Goal: Information Seeking & Learning: Check status

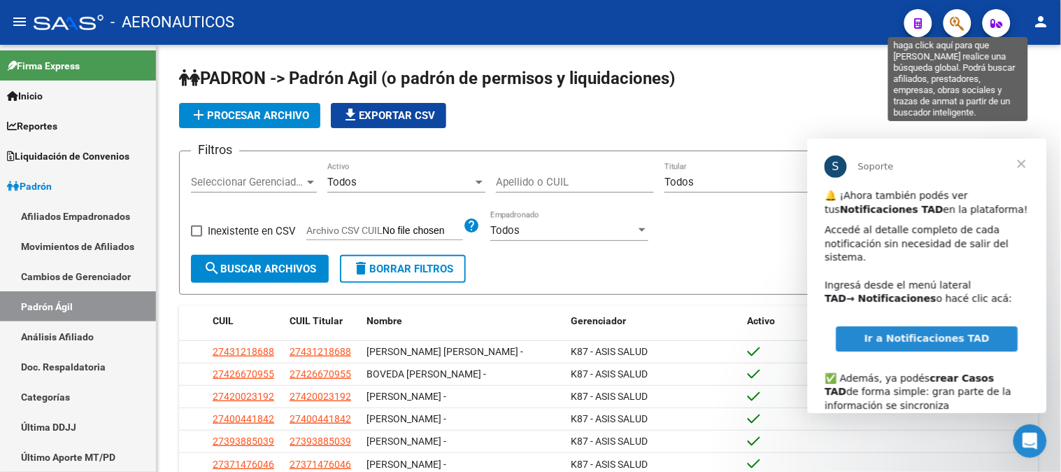
click at [954, 23] on icon "button" at bounding box center [958, 23] width 14 height 16
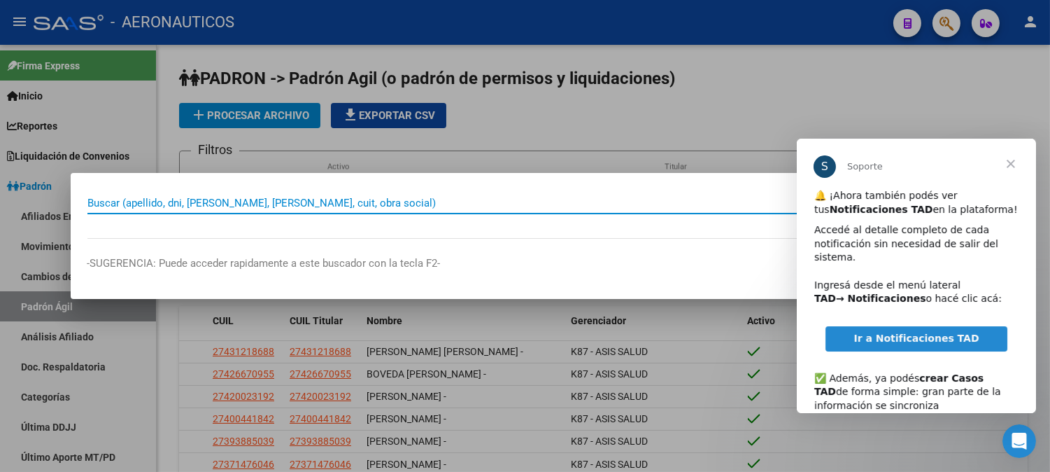
click at [365, 200] on input "Buscar (apellido, dni, [PERSON_NAME], [PERSON_NAME], cuit, obra social)" at bounding box center [507, 203] width 840 height 13
paste input "59529148"
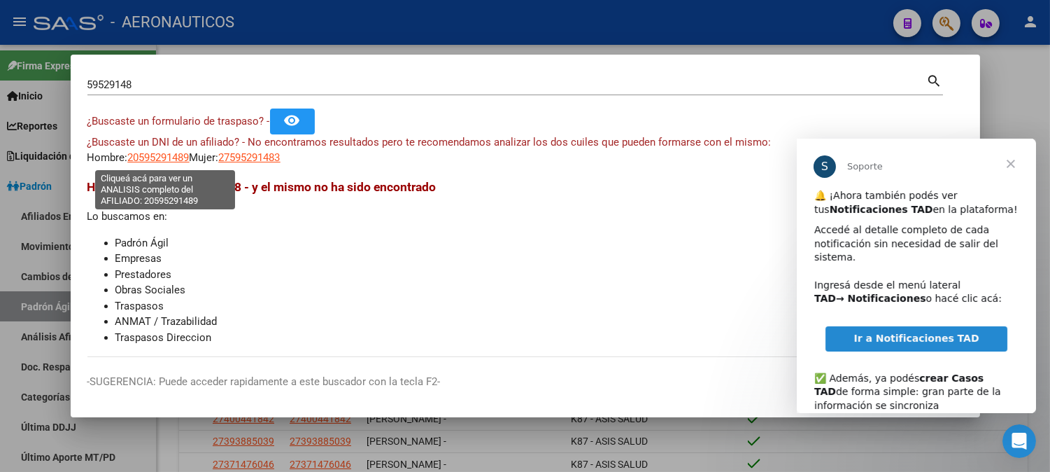
click at [172, 158] on span "20595291489" at bounding box center [159, 157] width 62 height 13
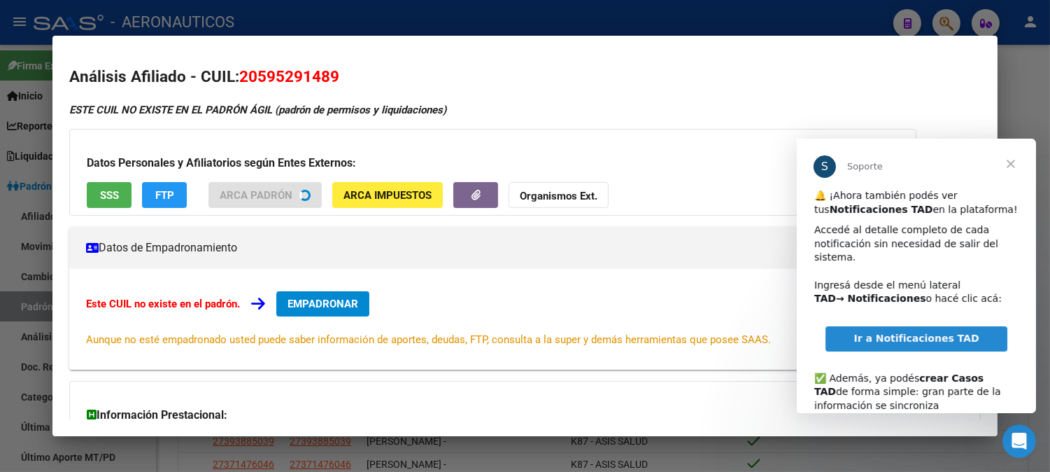
click at [1014, 161] on span "Cerrar" at bounding box center [1010, 164] width 50 height 50
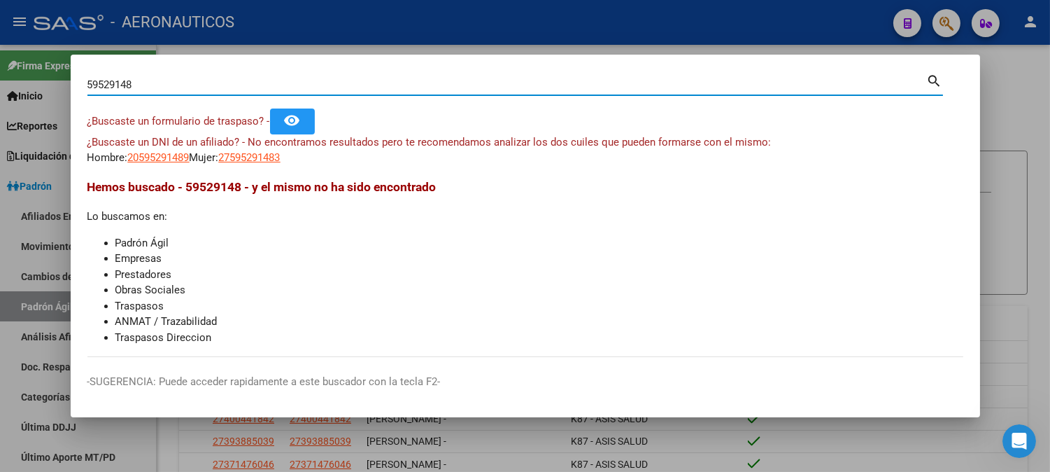
click at [0, 101] on div "59529148 Buscar (apellido, dni, cuil, nro traspaso, cuit, obra social) search ¿…" at bounding box center [525, 236] width 1050 height 472
paste input "20370881090"
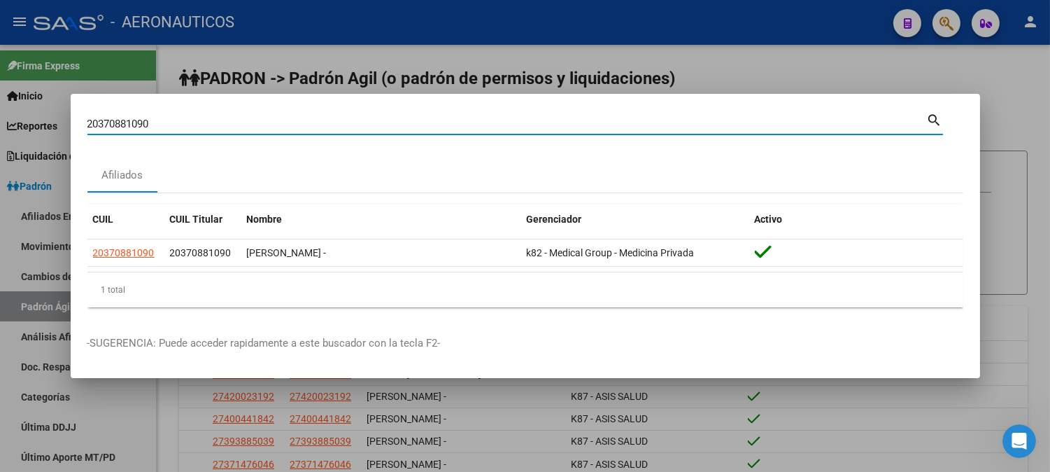
drag, startPoint x: 198, startPoint y: 127, endPoint x: 0, endPoint y: 122, distance: 198.1
click at [0, 122] on div "20370881090 Buscar (apellido, dni, cuil, nro traspaso, cuit, obra social) searc…" at bounding box center [525, 236] width 1050 height 472
paste input "59529148"
type input "59529148"
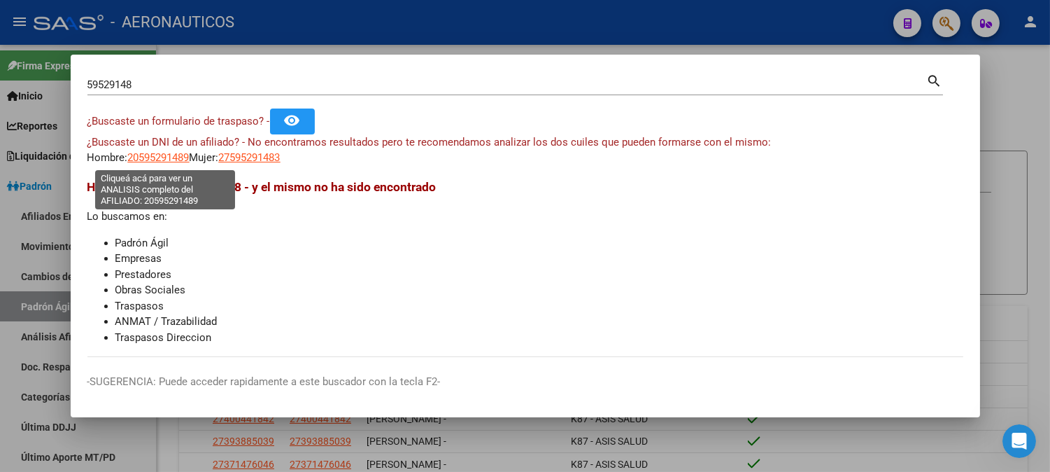
click at [179, 157] on span "20595291489" at bounding box center [159, 157] width 62 height 13
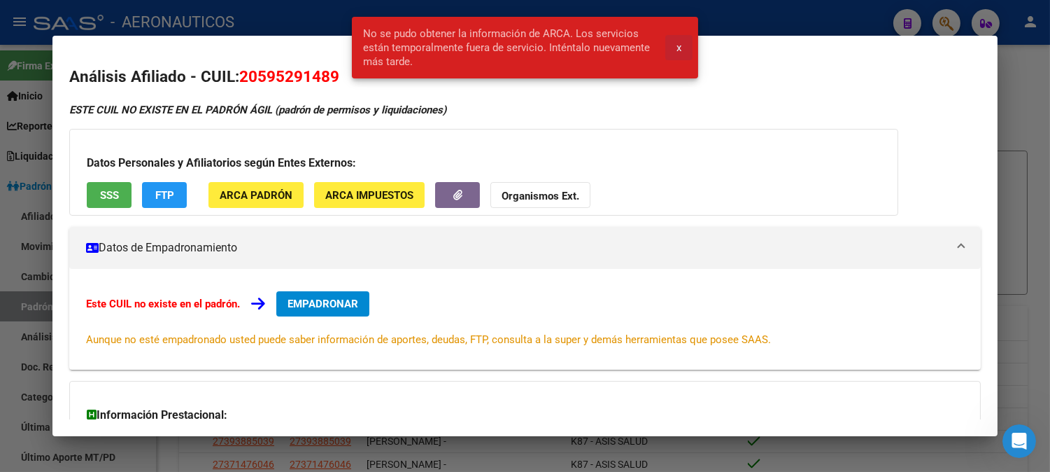
click at [682, 43] on span "x" at bounding box center [679, 47] width 5 height 13
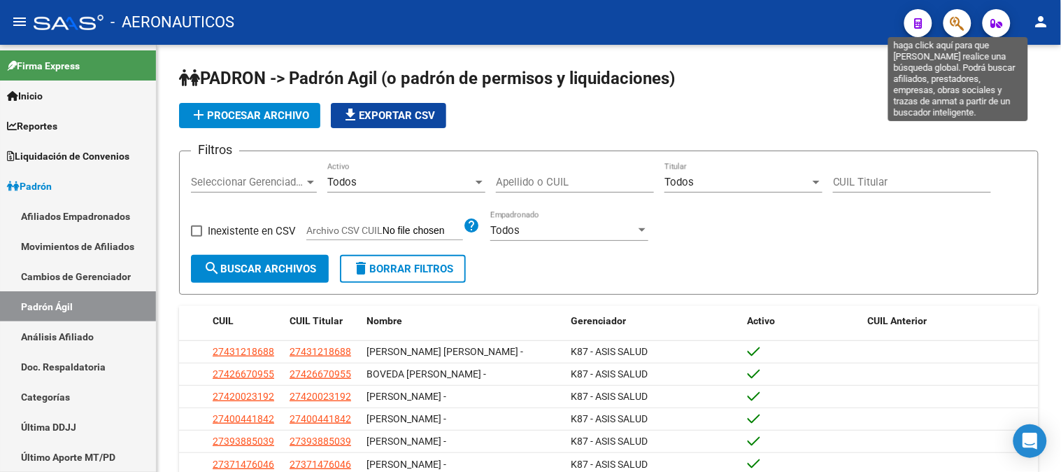
click at [960, 25] on icon "button" at bounding box center [958, 23] width 14 height 16
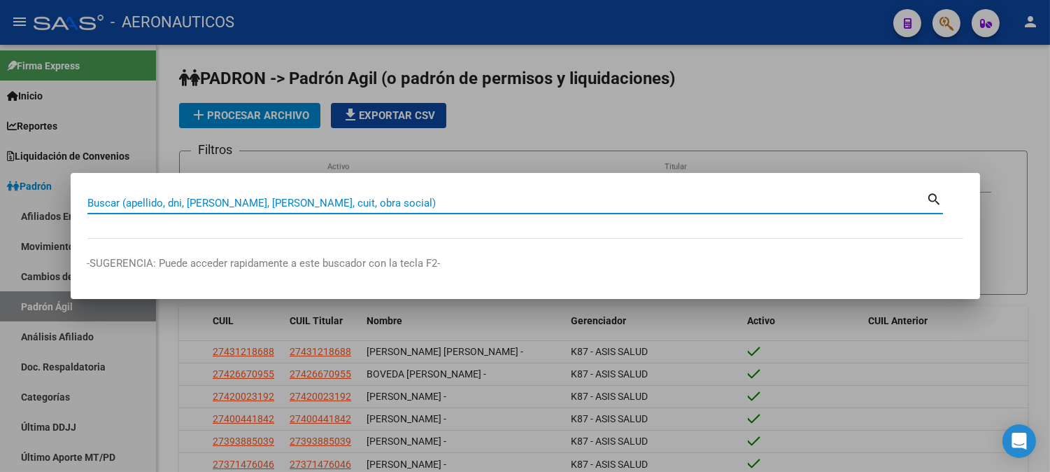
click at [372, 206] on input "Buscar (apellido, dni, [PERSON_NAME], [PERSON_NAME], cuit, obra social)" at bounding box center [507, 203] width 840 height 13
paste input "20370881090"
type input "20370881090"
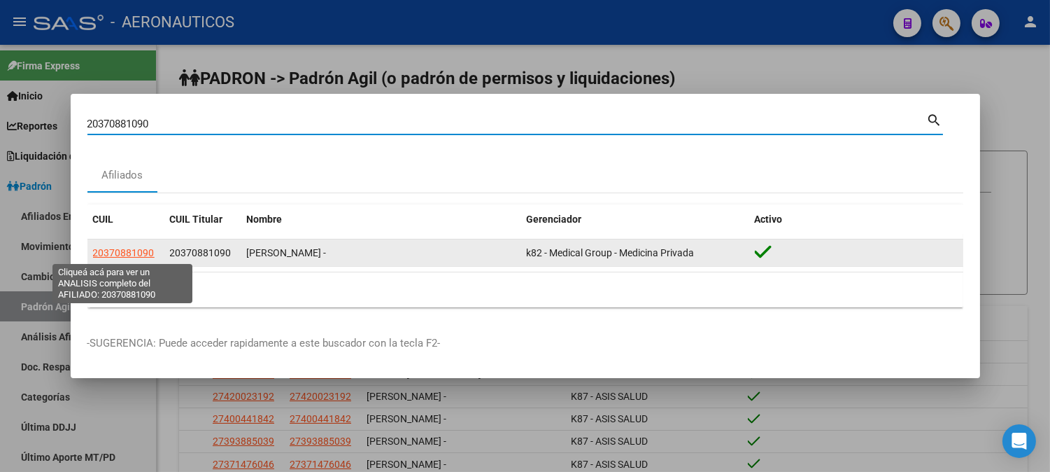
click at [132, 248] on span "20370881090" at bounding box center [124, 252] width 62 height 11
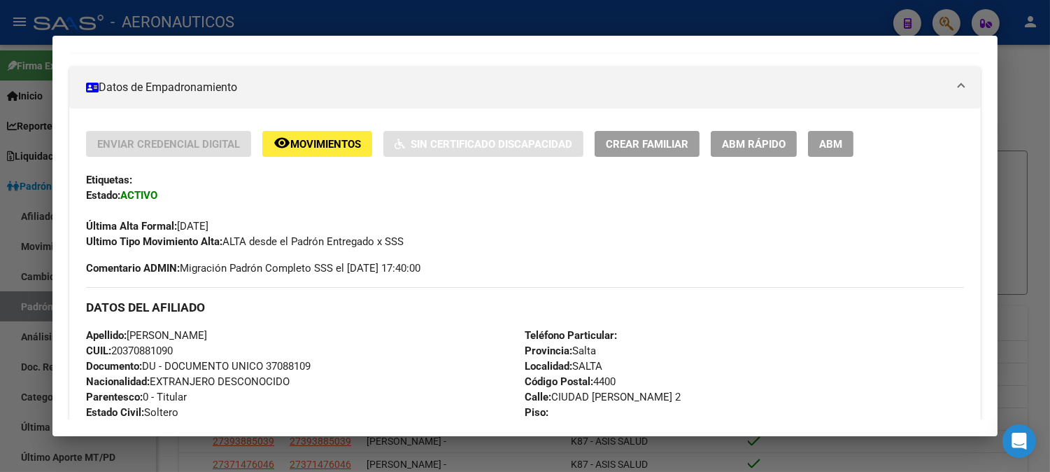
scroll to position [74, 0]
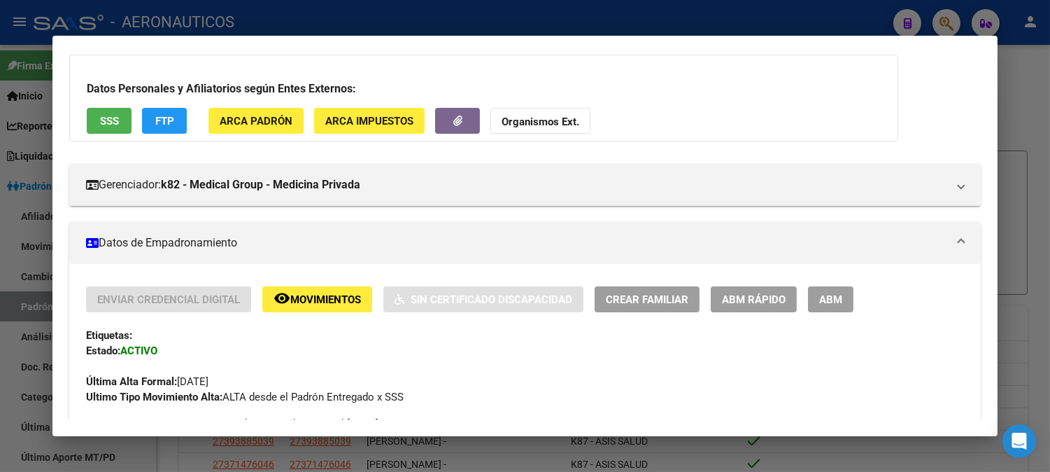
click at [163, 116] on span "FTP" at bounding box center [164, 121] width 19 height 13
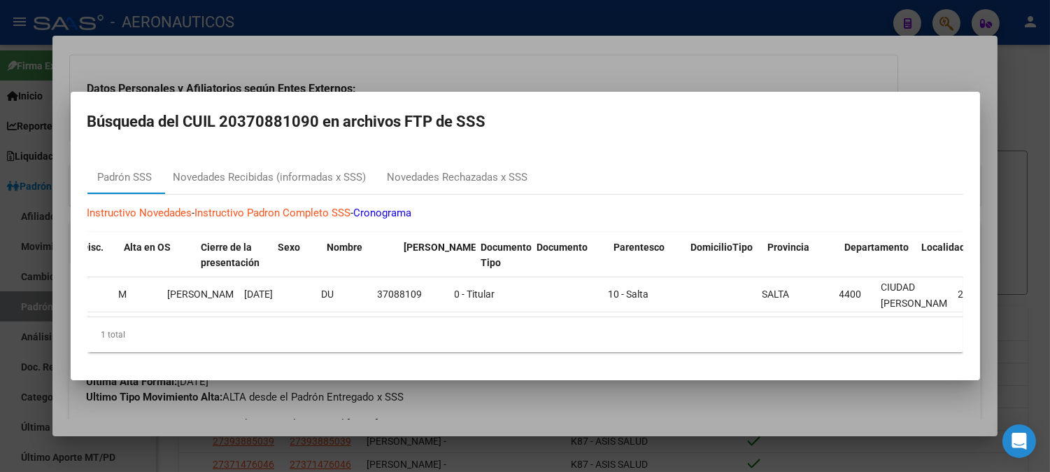
scroll to position [0, 0]
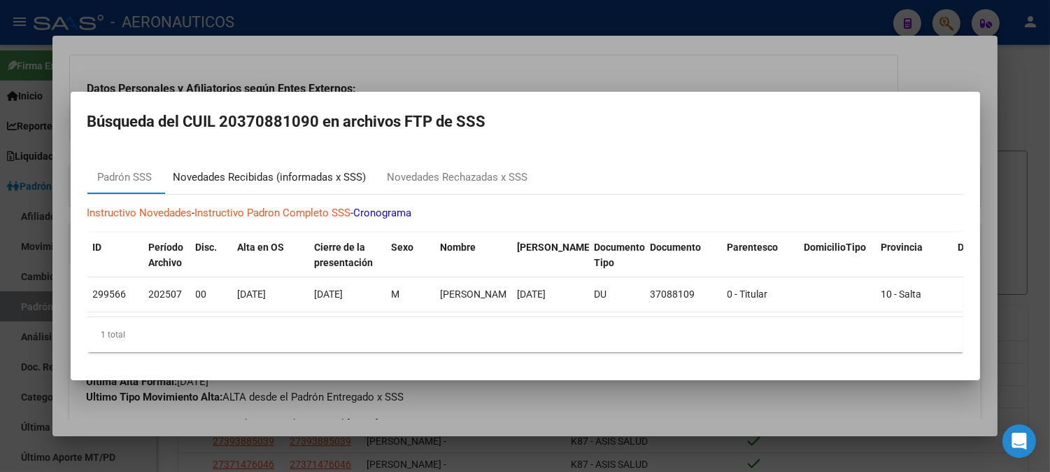
click at [223, 177] on div "Novedades Recibidas (informadas x SSS)" at bounding box center [270, 177] width 193 height 16
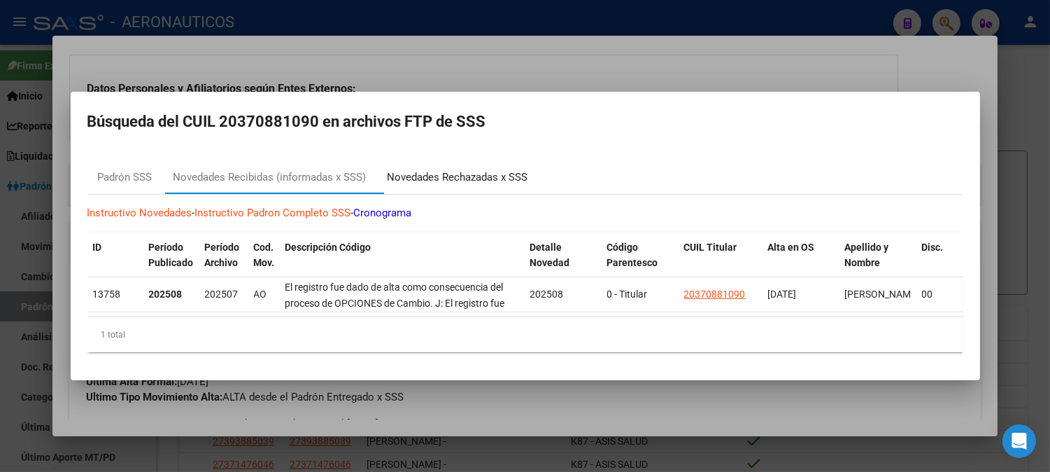
click at [449, 173] on div "Novedades Rechazadas x SSS" at bounding box center [458, 177] width 141 height 16
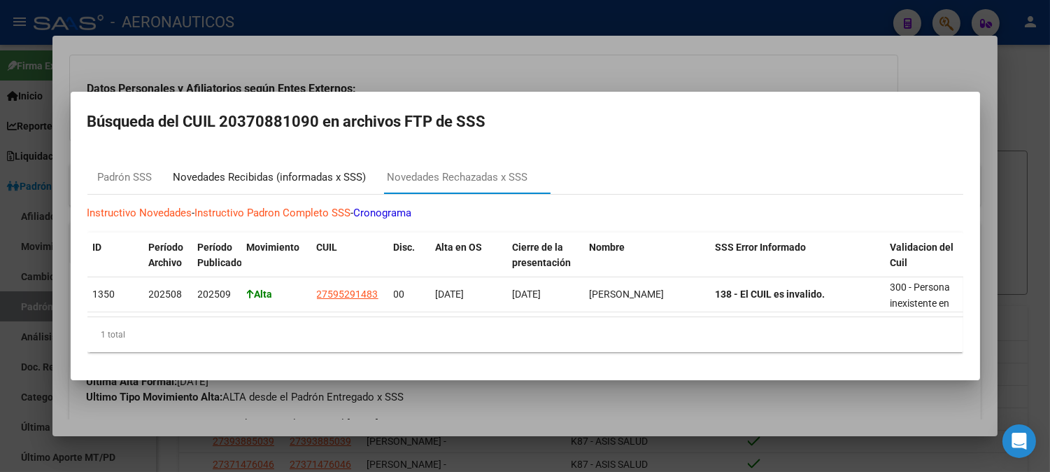
click at [299, 175] on div "Novedades Recibidas (informadas x SSS)" at bounding box center [270, 177] width 193 height 16
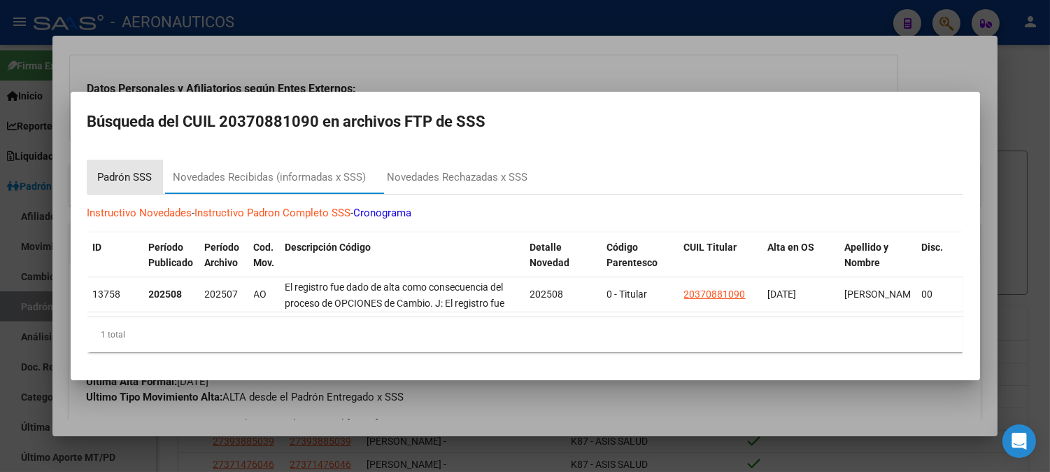
click at [122, 169] on div "Padrón SSS" at bounding box center [125, 177] width 55 height 16
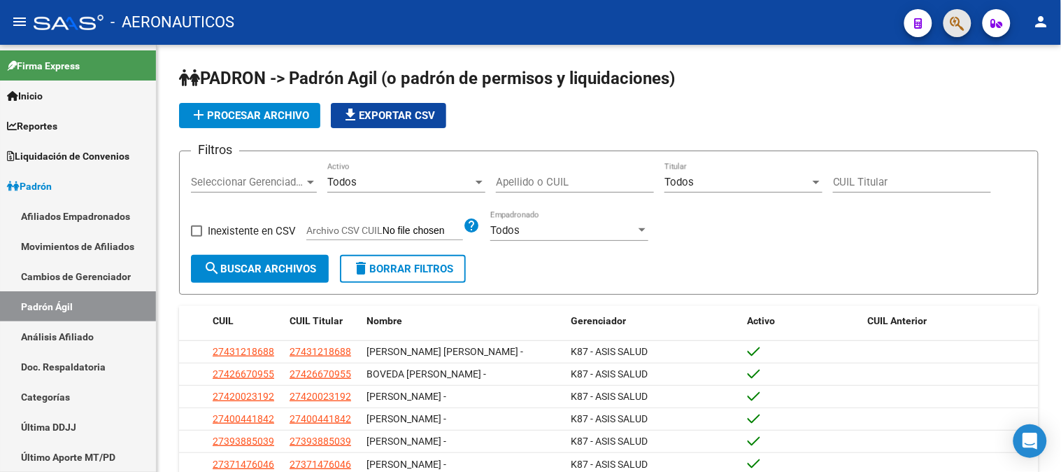
click at [966, 22] on button "button" at bounding box center [958, 23] width 28 height 28
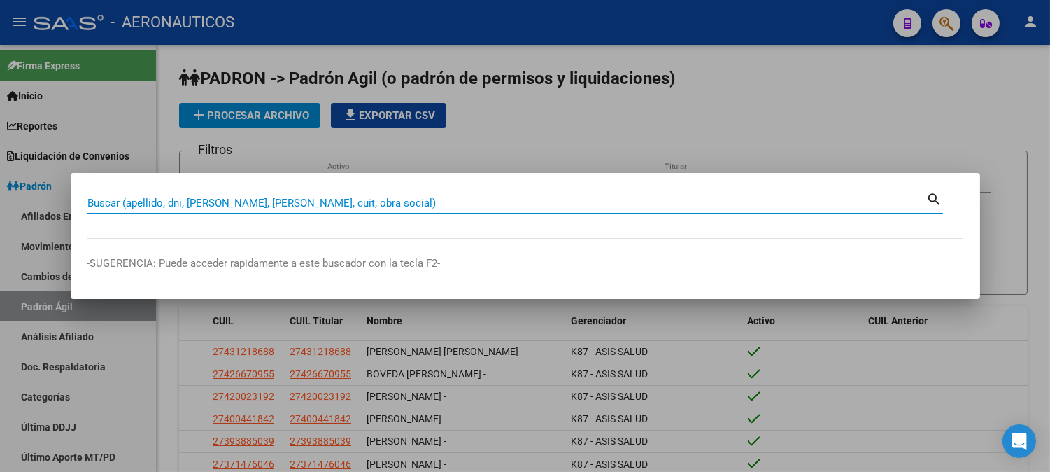
click at [274, 197] on input "Buscar (apellido, dni, [PERSON_NAME], [PERSON_NAME], cuit, obra social)" at bounding box center [507, 203] width 840 height 13
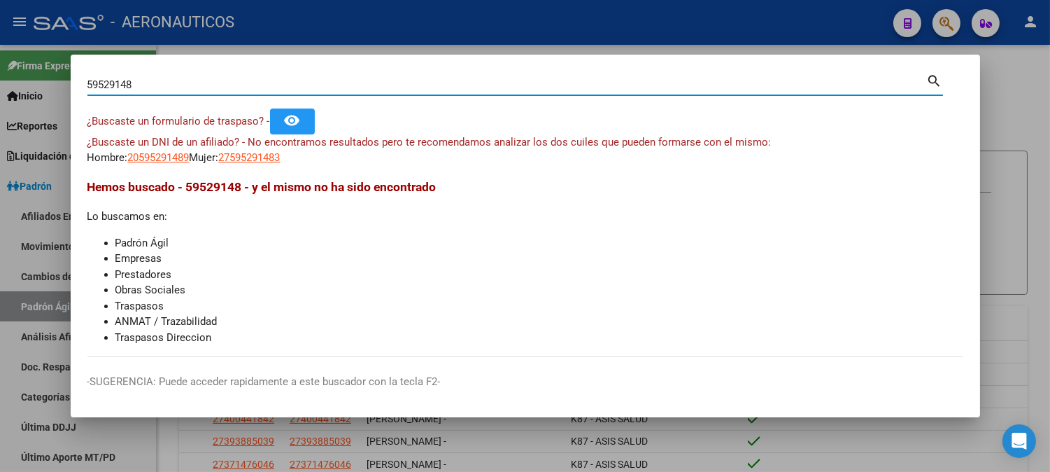
drag, startPoint x: 187, startPoint y: 88, endPoint x: 1, endPoint y: 88, distance: 185.4
click at [1, 88] on div "59529148 Buscar (apellido, dni, cuil, nro traspaso, cuit, obra social) search ¿…" at bounding box center [525, 236] width 1050 height 472
paste input "27404981051"
type input "27404981051"
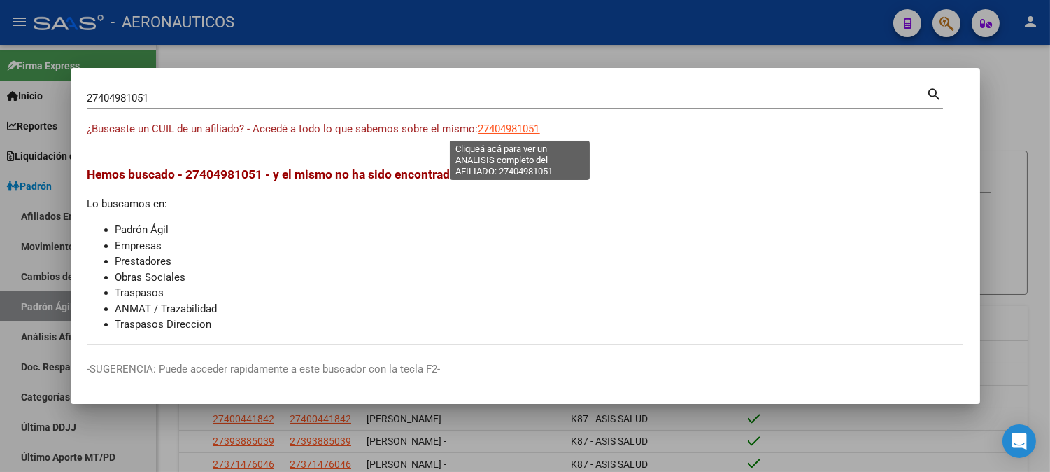
click at [527, 126] on span "27404981051" at bounding box center [510, 128] width 62 height 13
type textarea "27404981051"
